Goal: Navigation & Orientation: Find specific page/section

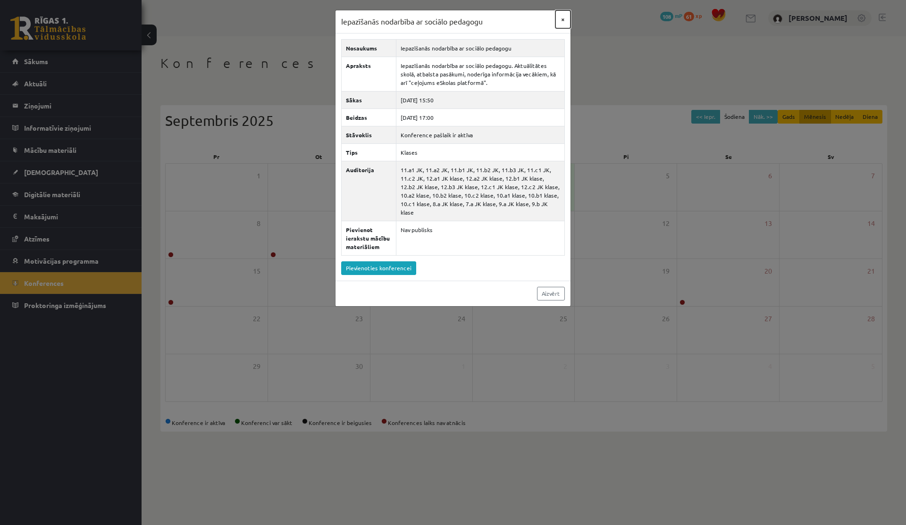
click at [565, 20] on button "×" at bounding box center [563, 19] width 15 height 18
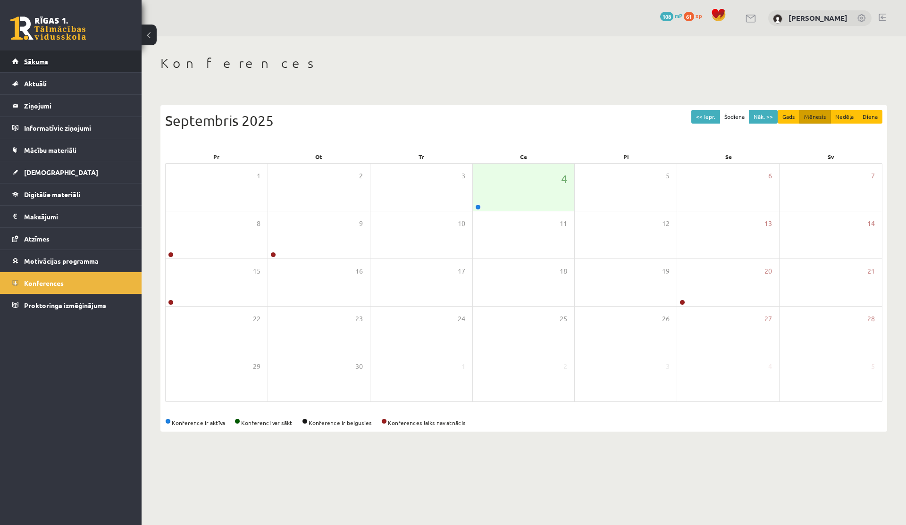
click at [52, 60] on link "Sākums" at bounding box center [71, 62] width 118 height 22
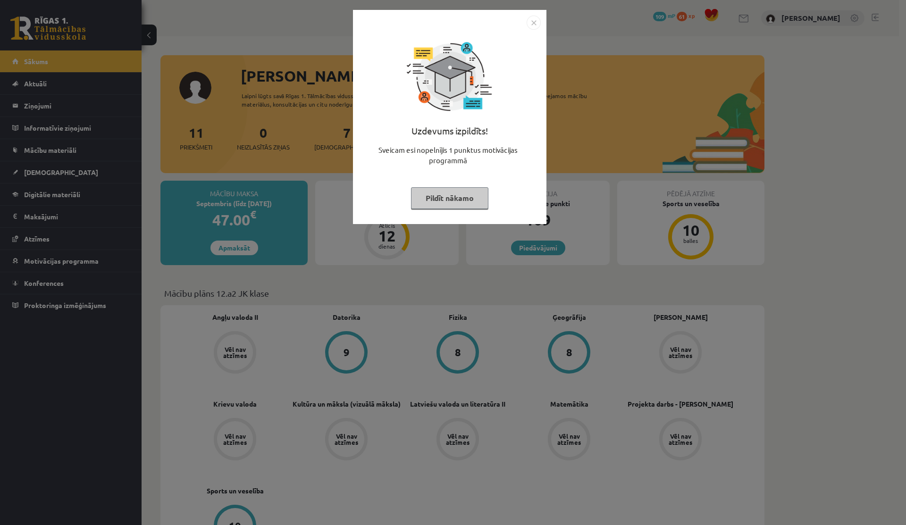
click at [531, 20] on img "Close" at bounding box center [534, 23] width 14 height 14
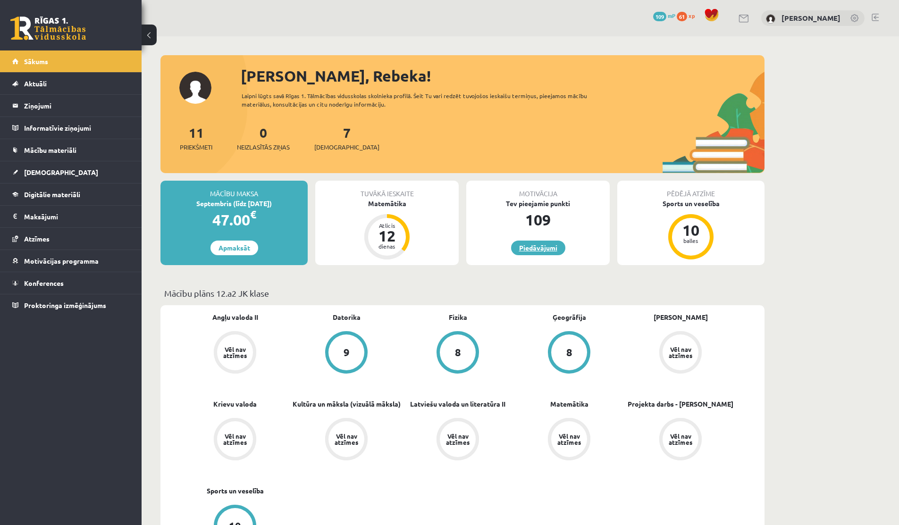
click at [521, 244] on link "Piedāvājumi" at bounding box center [538, 248] width 54 height 15
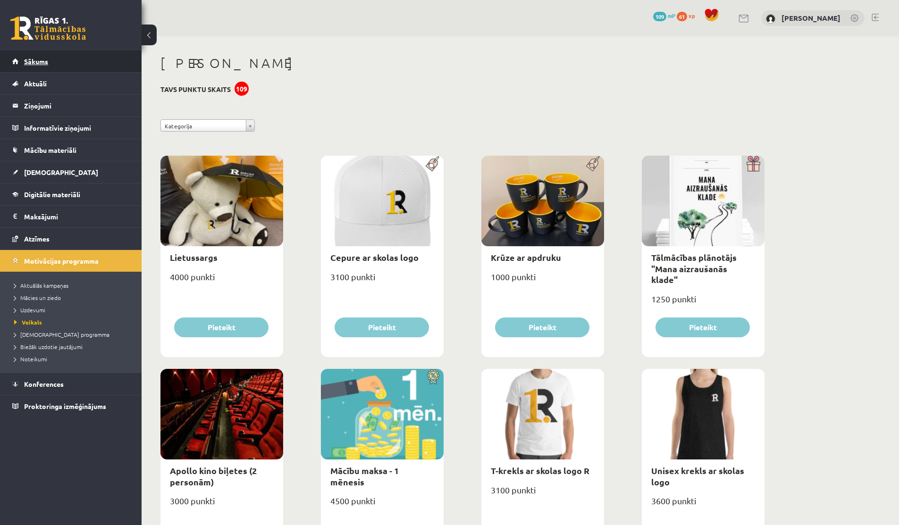
click at [50, 66] on link "Sākums" at bounding box center [71, 62] width 118 height 22
